Goal: Task Accomplishment & Management: Manage account settings

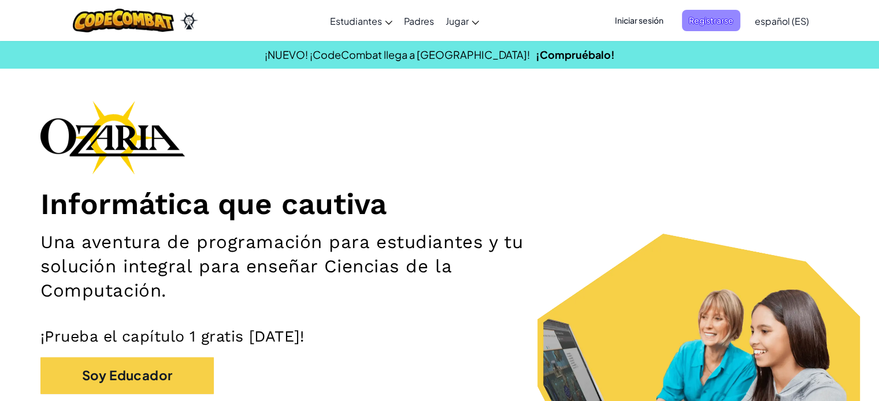
click at [694, 14] on span "Registrarse" at bounding box center [711, 20] width 58 height 21
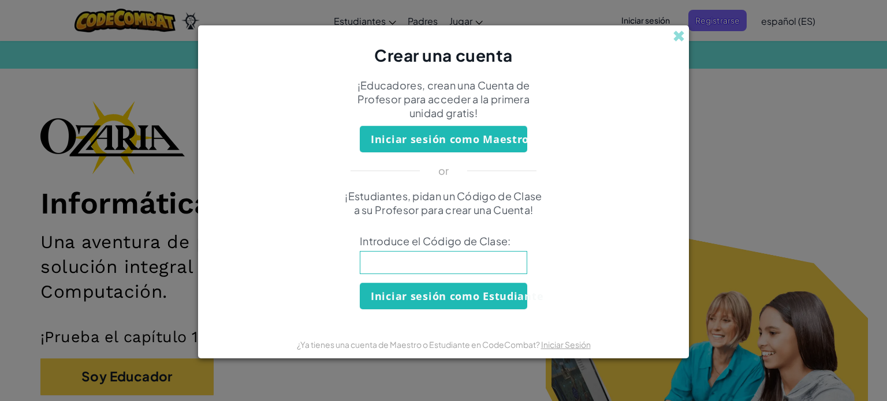
click at [478, 261] on input at bounding box center [444, 262] width 168 height 23
click at [672, 39] on div "Crear una cuenta" at bounding box center [443, 46] width 491 height 42
click at [675, 36] on span at bounding box center [679, 36] width 12 height 12
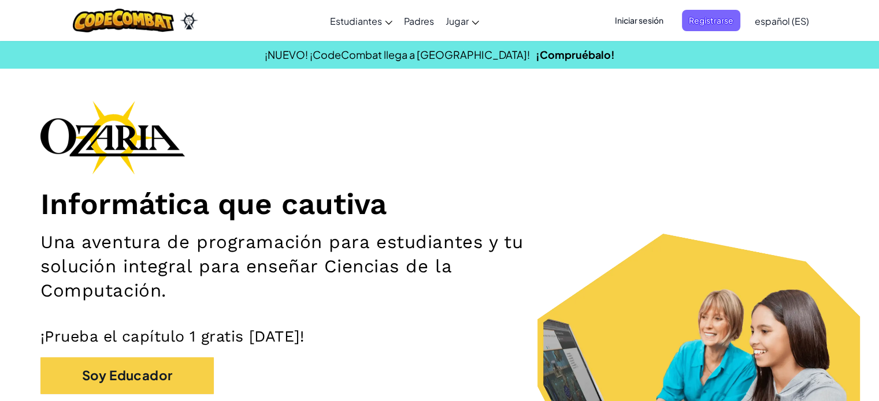
click at [656, 19] on span "Iniciar sesión" at bounding box center [639, 20] width 62 height 21
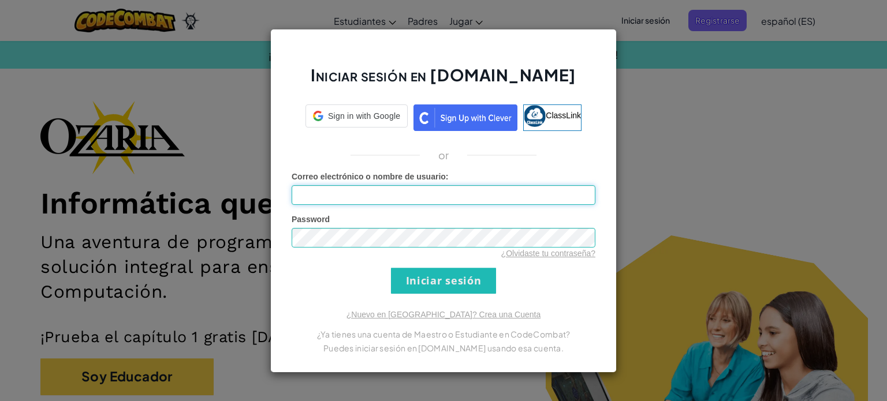
type input "Fer :D"
click at [467, 274] on input "Iniciar sesión" at bounding box center [443, 281] width 105 height 26
